Goal: Navigation & Orientation: Find specific page/section

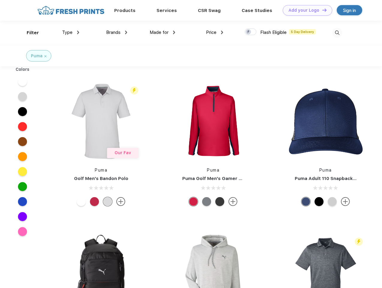
scroll to position [0, 0]
click at [305, 10] on link "Add your Logo Design Tool" at bounding box center [307, 10] width 49 height 10
click at [0, 0] on div "Design Tool" at bounding box center [0, 0] width 0 height 0
click at [322, 10] on link "Add your Logo Design Tool" at bounding box center [307, 10] width 49 height 10
click at [29, 33] on div "Filter" at bounding box center [33, 32] width 12 height 7
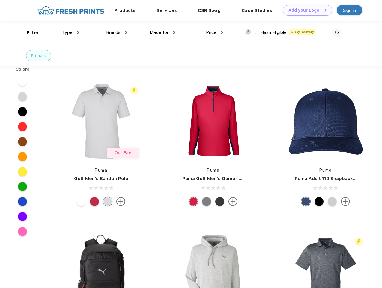
click at [71, 32] on span "Type" at bounding box center [67, 32] width 10 height 5
click at [117, 32] on span "Brands" at bounding box center [113, 32] width 14 height 5
click at [163, 32] on span "Made for" at bounding box center [159, 32] width 19 height 5
click at [215, 32] on span "Price" at bounding box center [211, 32] width 10 height 5
click at [251, 32] on div at bounding box center [251, 31] width 12 height 7
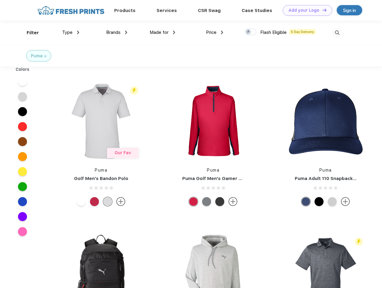
click at [249, 32] on input "checkbox" at bounding box center [247, 30] width 4 height 4
click at [337, 33] on img at bounding box center [337, 33] width 10 height 10
